Goal: Task Accomplishment & Management: Complete application form

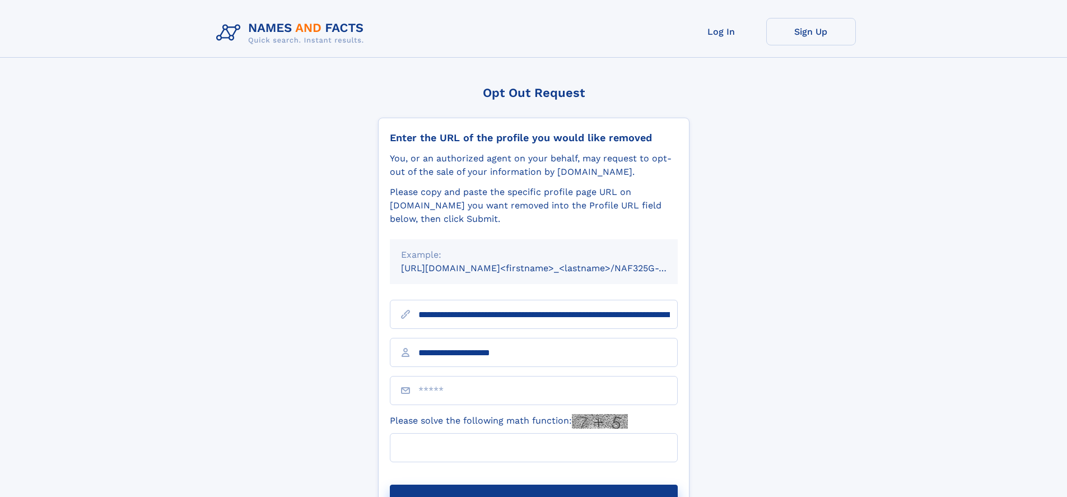
type input "**********"
type input "**"
click at [533, 485] on button "Submit Opt Out Request" at bounding box center [534, 503] width 288 height 36
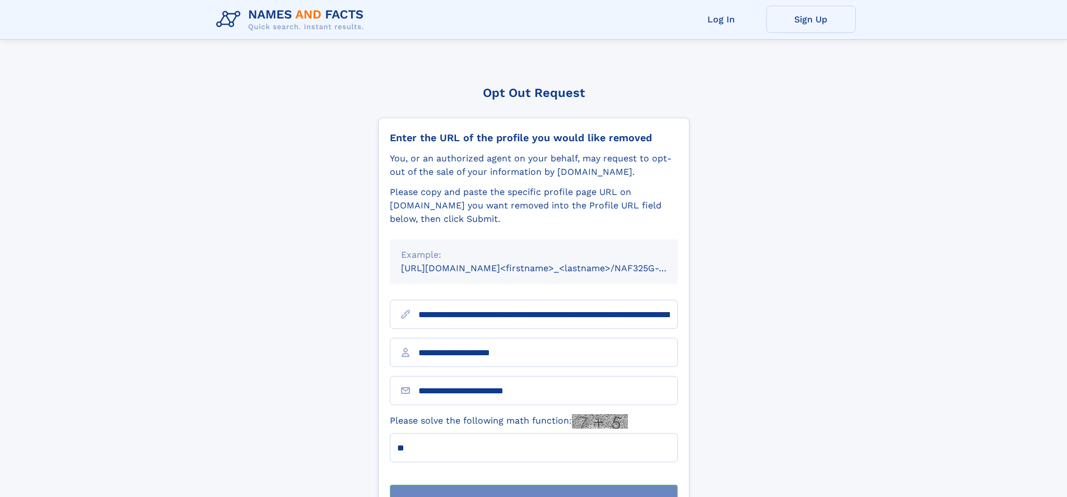
scroll to position [36, 0]
